Goal: Transaction & Acquisition: Purchase product/service

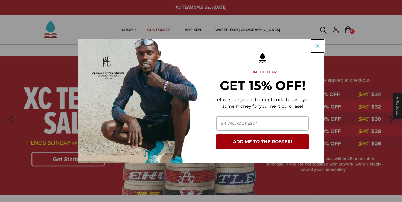
click at [318, 45] on icon "close icon" at bounding box center [317, 46] width 4 height 4
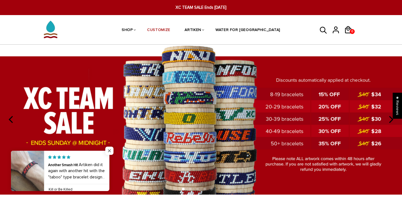
click at [110, 147] on span "Close popup widget" at bounding box center [109, 150] width 8 height 8
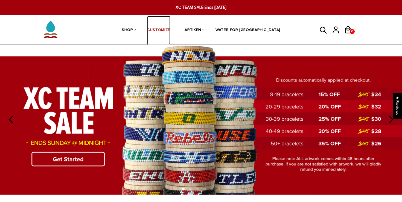
click at [170, 31] on link "CUSTOMIZE" at bounding box center [158, 30] width 23 height 29
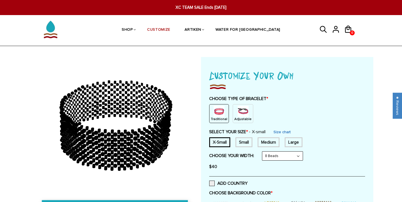
click at [243, 107] on img at bounding box center [243, 111] width 11 height 11
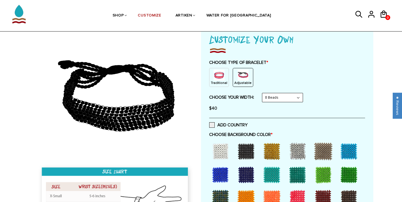
scroll to position [37, 0]
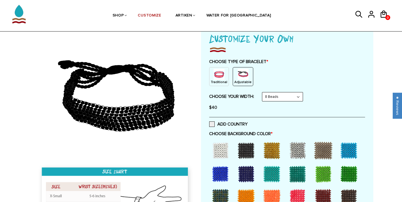
click at [253, 172] on div at bounding box center [246, 174] width 22 height 22
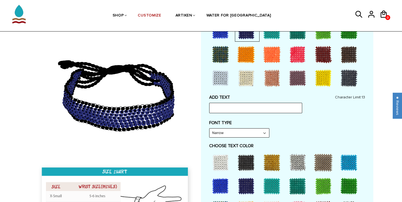
scroll to position [182, 0]
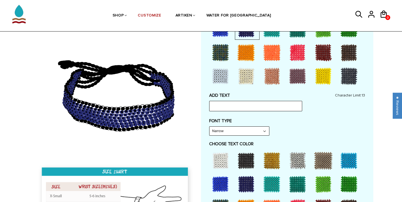
click at [245, 127] on select "Narrow Bold" at bounding box center [239, 130] width 60 height 9
select select "Bold"
click at [209, 126] on select "Narrow Bold" at bounding box center [239, 130] width 60 height 9
click at [240, 104] on input "text" at bounding box center [255, 106] width 93 height 10
type input "WAVES"
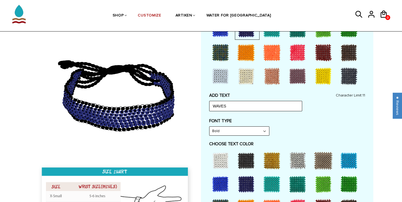
click at [326, 130] on div "FONT TYPE Bold Narrow Bold" at bounding box center [287, 127] width 156 height 18
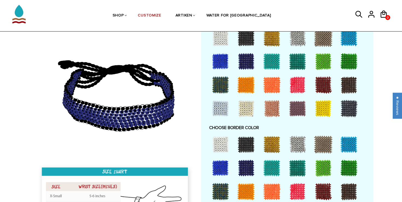
scroll to position [304, 0]
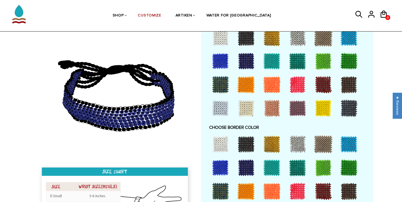
click at [250, 86] on div at bounding box center [246, 85] width 22 height 22
click at [242, 190] on div at bounding box center [246, 191] width 22 height 22
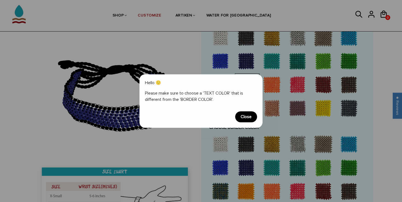
click at [244, 114] on span "Close" at bounding box center [246, 116] width 22 height 11
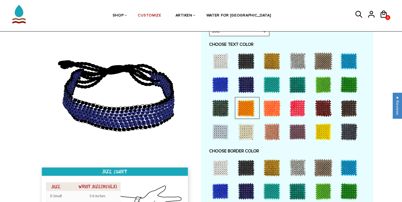
scroll to position [281, 0]
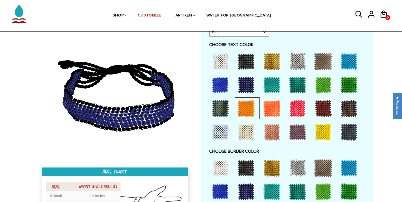
click at [249, 112] on div at bounding box center [246, 108] width 22 height 22
click at [272, 111] on div at bounding box center [272, 108] width 22 height 22
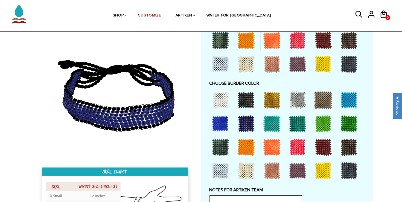
scroll to position [382, 0]
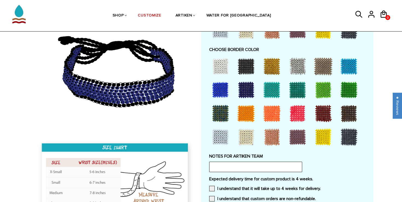
click at [250, 111] on div at bounding box center [246, 113] width 22 height 22
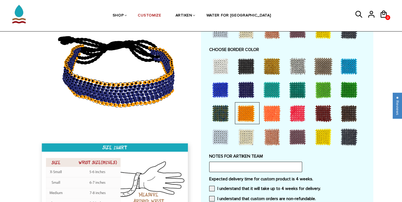
click at [265, 115] on div at bounding box center [272, 113] width 22 height 22
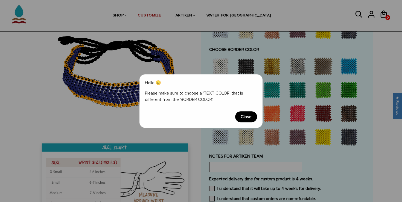
click at [243, 115] on span "Close" at bounding box center [246, 116] width 22 height 11
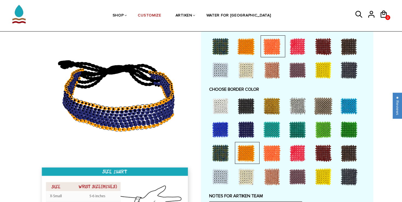
scroll to position [341, 0]
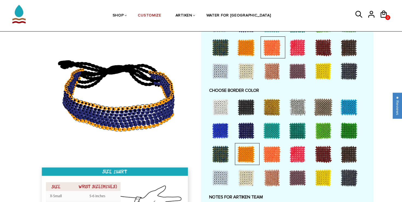
click at [244, 52] on div at bounding box center [246, 48] width 22 height 22
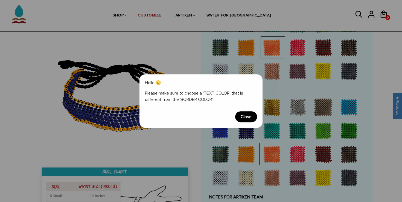
click at [251, 116] on span "Close" at bounding box center [246, 116] width 22 height 11
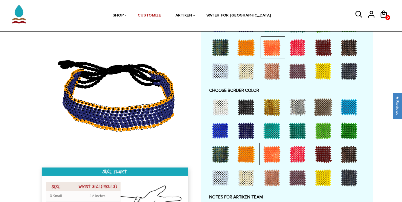
click at [249, 75] on div at bounding box center [246, 71] width 22 height 22
click at [272, 158] on div at bounding box center [272, 154] width 22 height 22
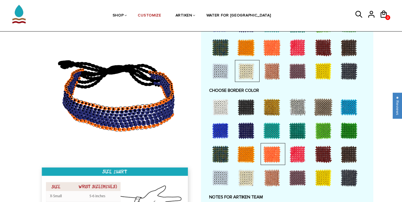
click at [247, 155] on div at bounding box center [246, 154] width 22 height 22
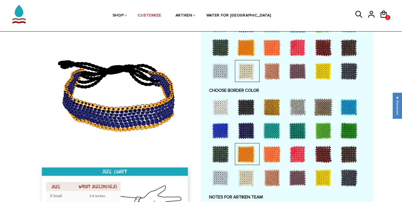
click at [264, 152] on div at bounding box center [272, 154] width 22 height 22
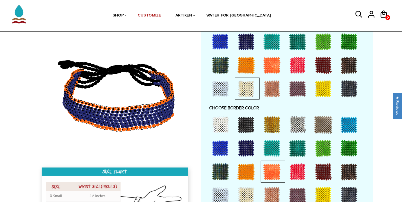
scroll to position [324, 0]
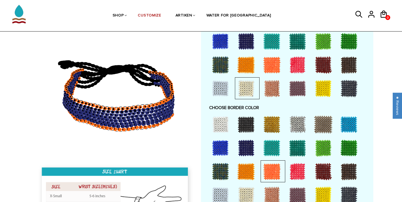
click at [272, 65] on div at bounding box center [272, 65] width 22 height 22
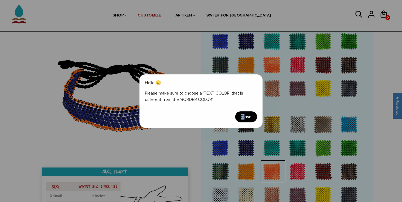
click at [245, 114] on span "Close" at bounding box center [246, 116] width 22 height 11
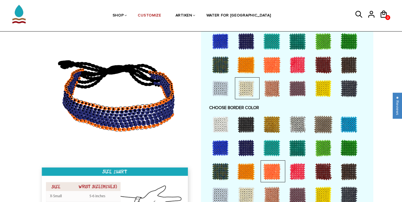
click at [273, 172] on div at bounding box center [272, 171] width 22 height 22
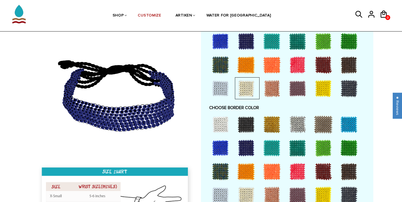
click at [273, 65] on div at bounding box center [272, 65] width 22 height 22
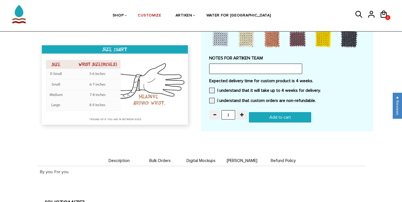
scroll to position [472, 0]
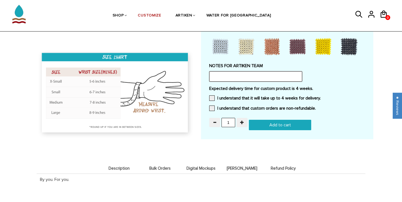
click at [246, 75] on input "text" at bounding box center [255, 76] width 93 height 10
click at [230, 121] on input "1" at bounding box center [228, 122] width 14 height 9
click at [194, 158] on div "Description Bulk Orders Digital Mockups Deets Refund Policy Description By you.…" at bounding box center [201, 170] width 329 height 40
click at [231, 76] on input "text" at bounding box center [255, 76] width 93 height 10
type input "T"
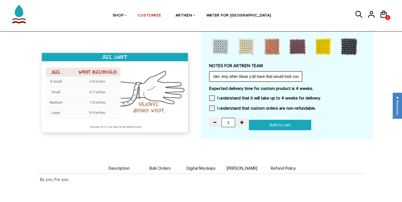
scroll to position [0, 325]
click at [223, 76] on input "We loved the free sample design. We would love to see the same design but with …" at bounding box center [255, 76] width 93 height 10
click at [299, 76] on input "We loved the free sample design. We would love to see the same design but with …" at bounding box center [255, 76] width 93 height 10
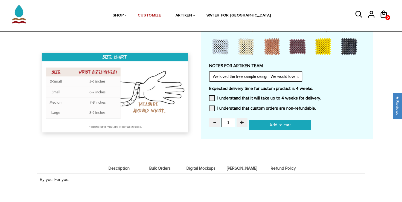
click at [262, 74] on input "We loved the free sample design. We would love to see the same design but with …" at bounding box center [255, 76] width 93 height 10
click at [301, 74] on input "We loved the free sample design. We would love to see the same design but with …" at bounding box center [255, 76] width 93 height 10
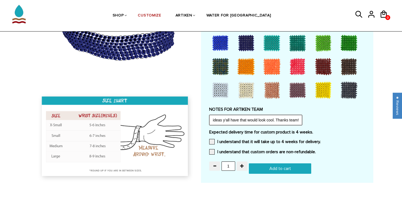
scroll to position [429, 0]
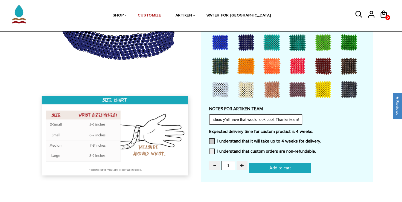
type input "We loved the free sample design. We would love to see the same design but with …"
click at [215, 139] on label "I understand that it will take up to 4 weeks for delivery." at bounding box center [265, 140] width 112 height 5
click at [321, 139] on input "I understand that it will take up to 4 weeks for delivery." at bounding box center [321, 139] width 0 height 0
click at [215, 146] on div "Expected delivery time for custom product is 4 weeks. I understand that it will…" at bounding box center [287, 143] width 156 height 28
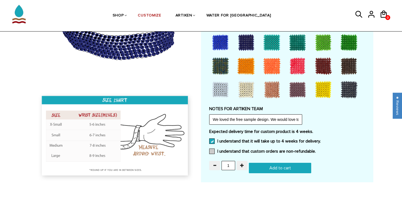
click at [213, 149] on span at bounding box center [211, 150] width 5 height 5
click at [316, 149] on input "I understand that custom orders are non-refundable." at bounding box center [316, 149] width 0 height 0
click at [230, 162] on input "1" at bounding box center [228, 165] width 14 height 9
type input "55"
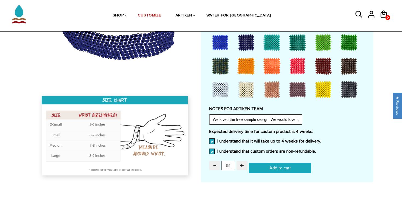
click at [276, 165] on input "Add to cart" at bounding box center [280, 167] width 62 height 10
type input "Add to cart"
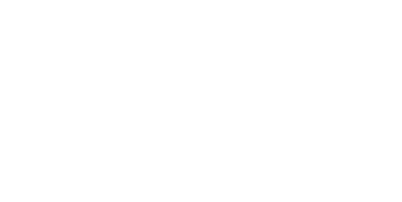
scroll to position [429, 0]
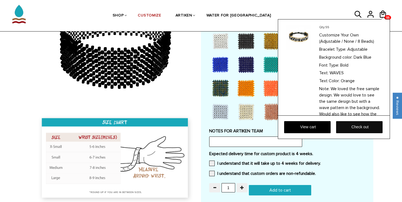
click at [352, 125] on link "Check out" at bounding box center [359, 127] width 46 height 12
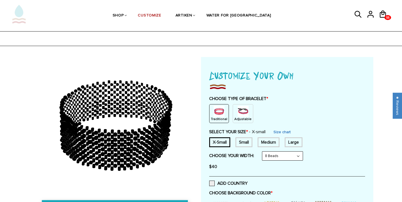
scroll to position [429, 0]
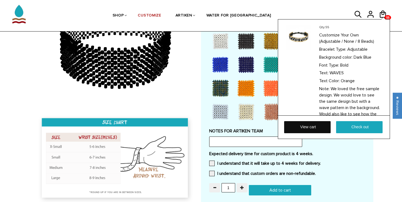
click at [312, 125] on link "View cart" at bounding box center [307, 127] width 46 height 12
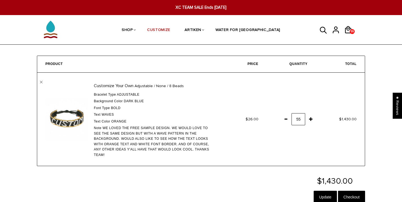
click at [311, 119] on span at bounding box center [310, 119] width 9 height 10
click at [324, 191] on input "Update" at bounding box center [325, 196] width 23 height 13
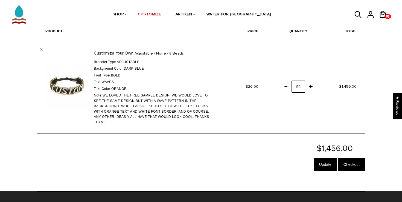
scroll to position [34, 0]
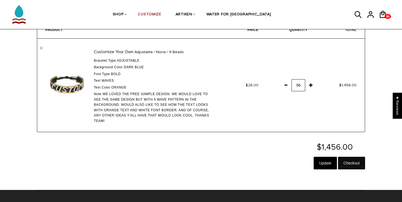
click at [348, 165] on input "Checkout" at bounding box center [351, 162] width 27 height 13
